Goal: Find specific page/section: Find specific page/section

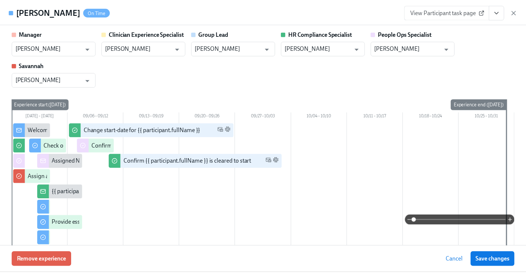
scroll to position [17, 0]
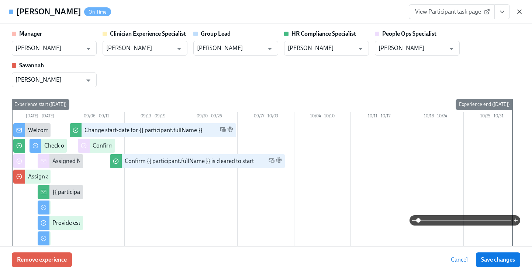
click at [519, 11] on icon "button" at bounding box center [518, 11] width 7 height 7
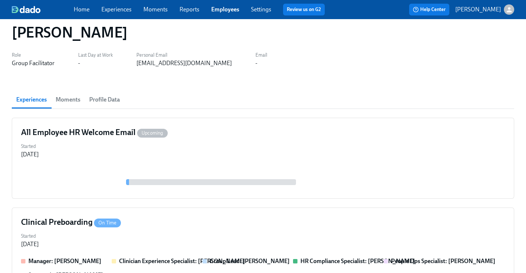
click at [222, 7] on link "Employees" at bounding box center [225, 9] width 28 height 7
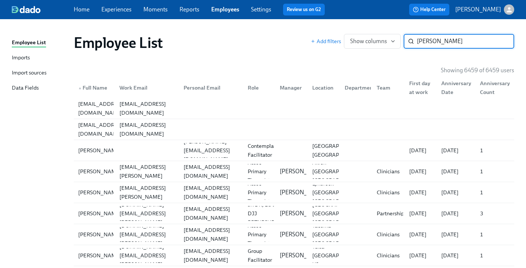
type input "[PERSON_NAME]"
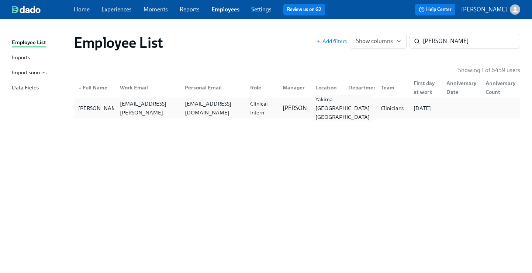
click at [336, 110] on div "Yakima [GEOGRAPHIC_DATA] [GEOGRAPHIC_DATA]" at bounding box center [342, 108] width 60 height 27
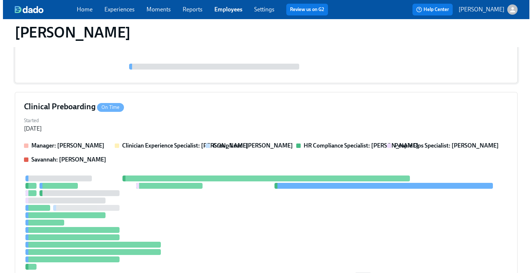
scroll to position [146, 0]
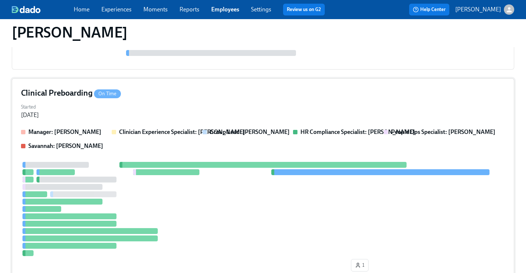
click at [345, 113] on div "Started [DATE]" at bounding box center [263, 111] width 484 height 18
